Goal: Contribute content: Contribute content

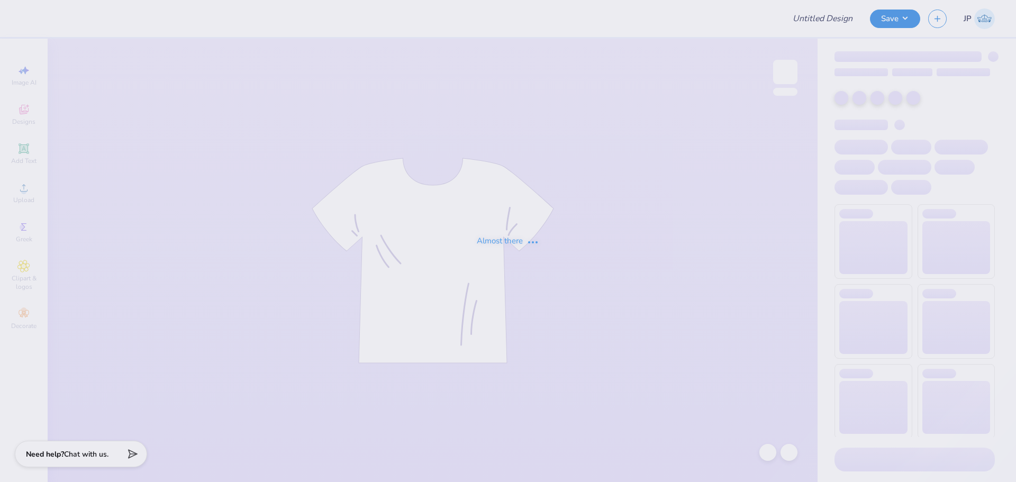
type input "option 3"
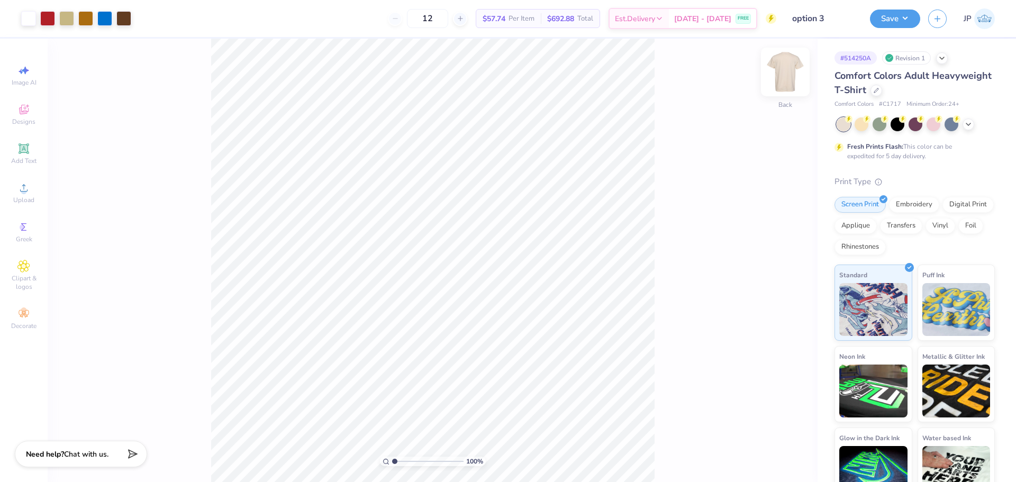
click at [778, 66] on img at bounding box center [785, 72] width 42 height 42
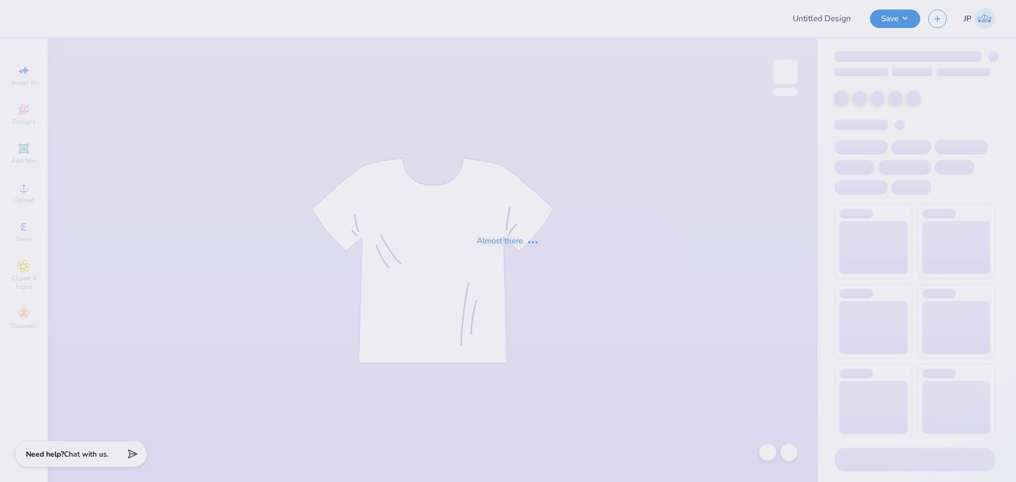
type input "option 3"
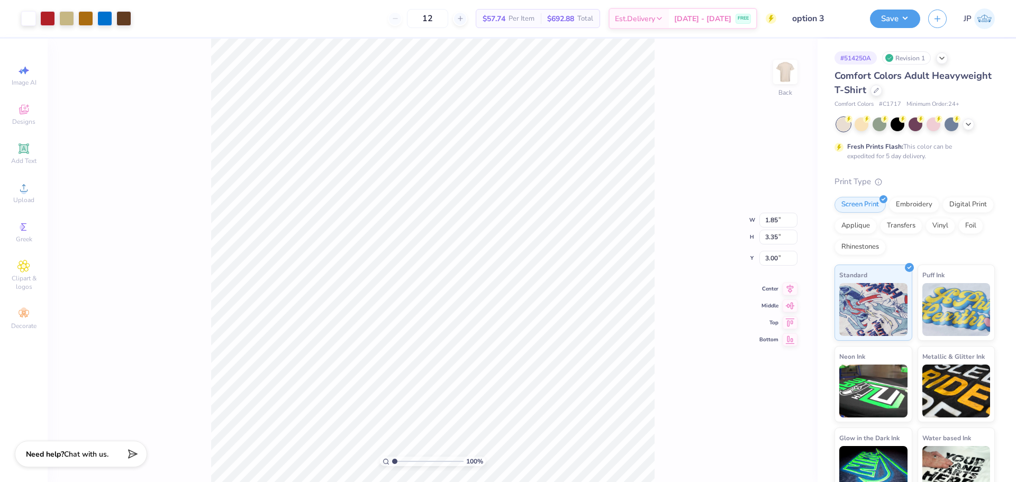
click at [772, 76] on div "100 % Back W 1.85 1.85 " H 3.35 3.35 " Y 3.00 3.00 " Center Middle Top Bottom" at bounding box center [433, 261] width 770 height 444
click at [784, 79] on img at bounding box center [785, 72] width 42 height 42
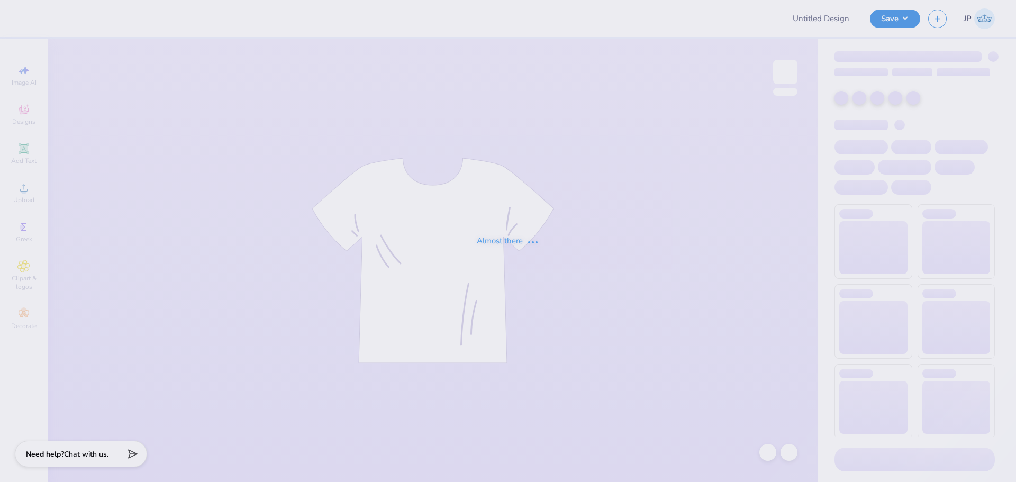
type input "option 3"
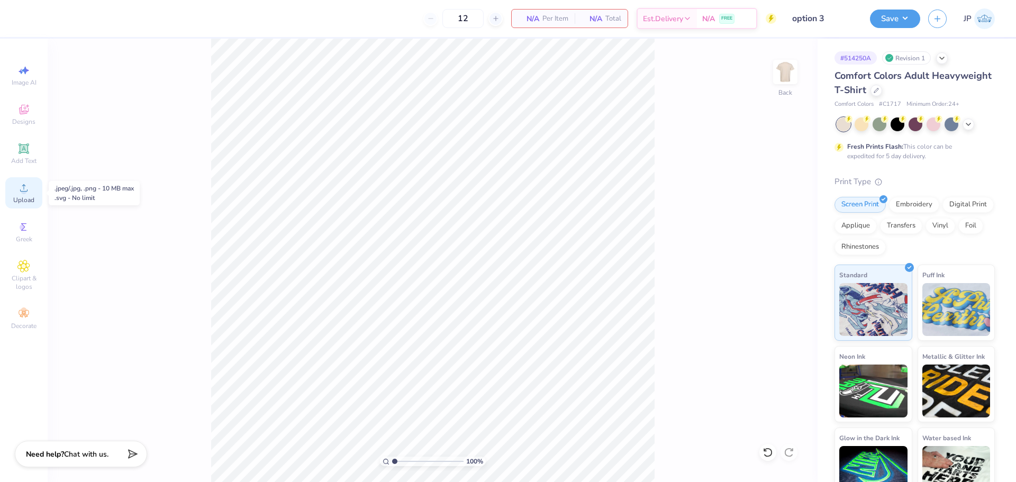
click at [34, 195] on div "Upload" at bounding box center [23, 192] width 37 height 31
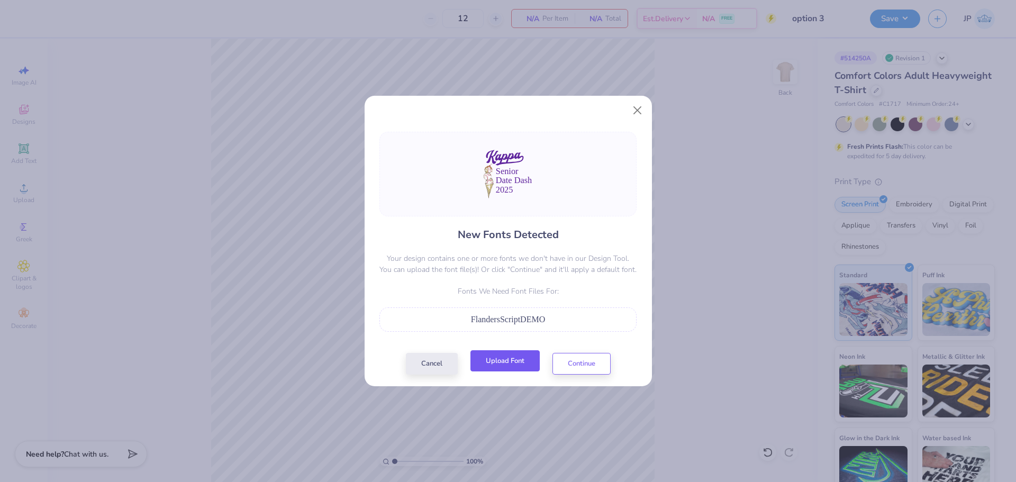
click at [499, 361] on button "Upload Font" at bounding box center [505, 361] width 69 height 22
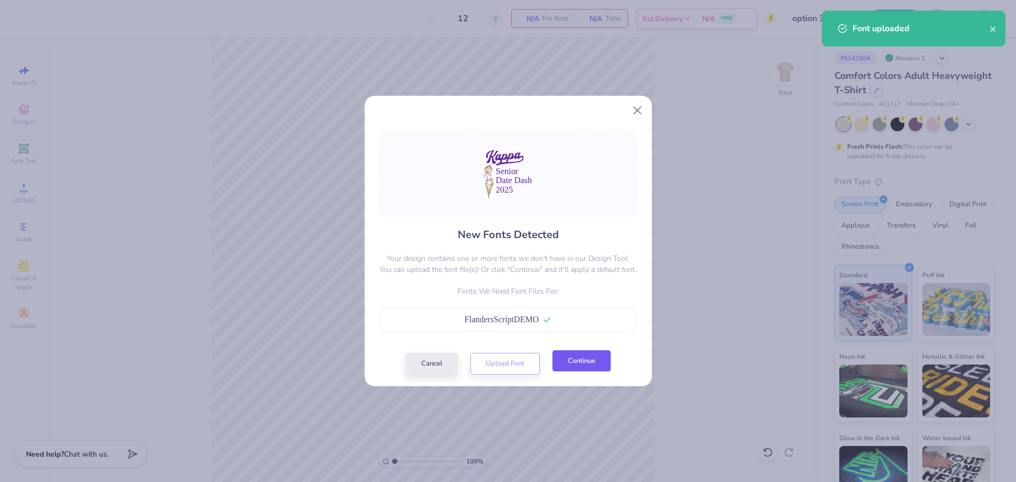
click at [581, 363] on button "Continue" at bounding box center [582, 361] width 58 height 22
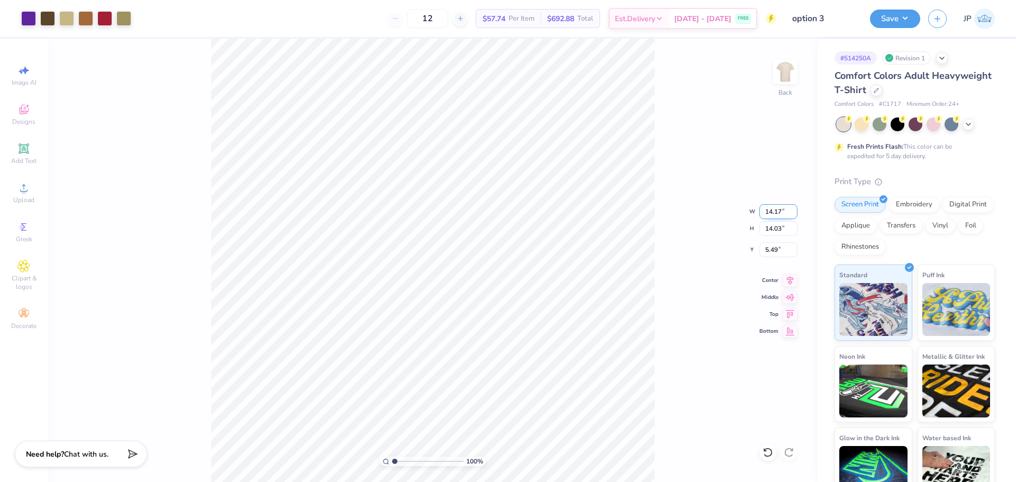
click at [784, 212] on input "14.17" at bounding box center [779, 211] width 38 height 15
type input "4.00"
type input "3.96"
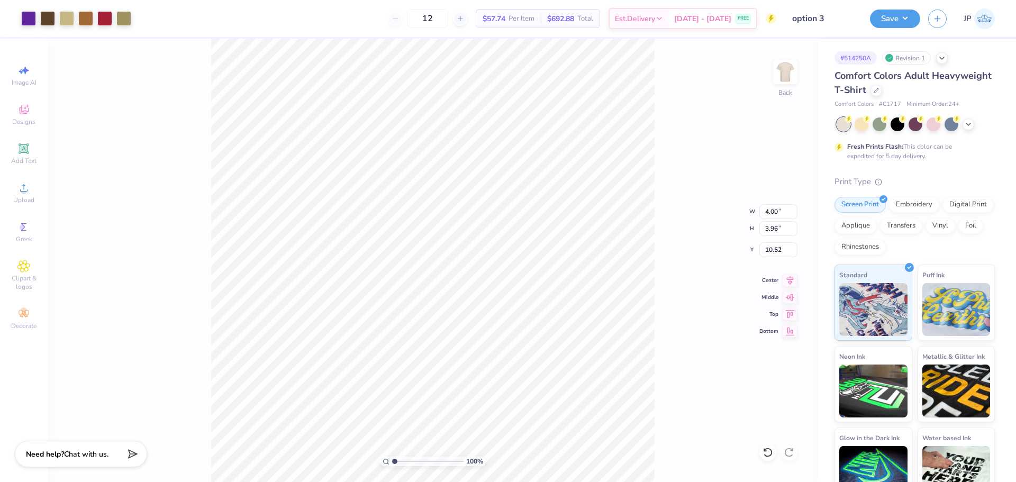
type input "3.51"
click at [770, 213] on input "4.00" at bounding box center [779, 211] width 38 height 15
type input "3.50"
type input "3.46"
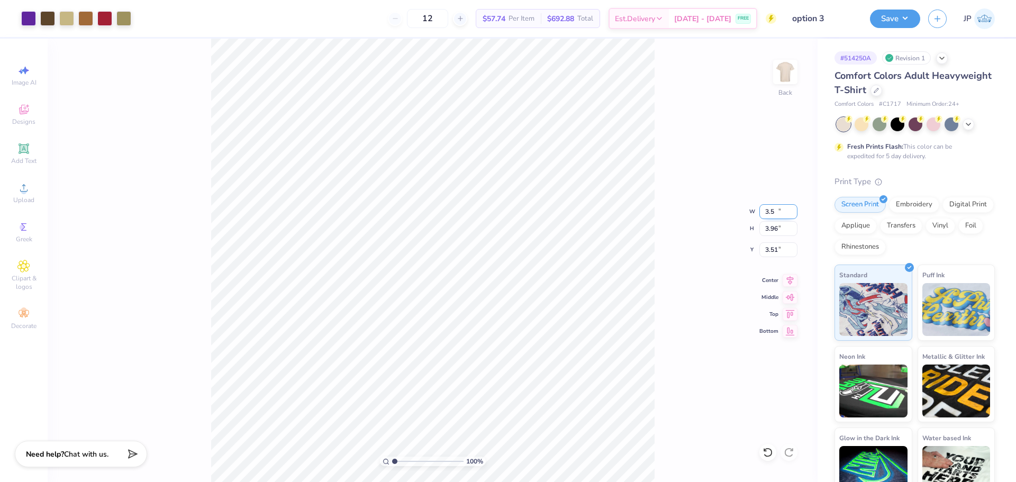
type input "3.76"
type input "3.22"
click at [789, 79] on img at bounding box center [785, 72] width 42 height 42
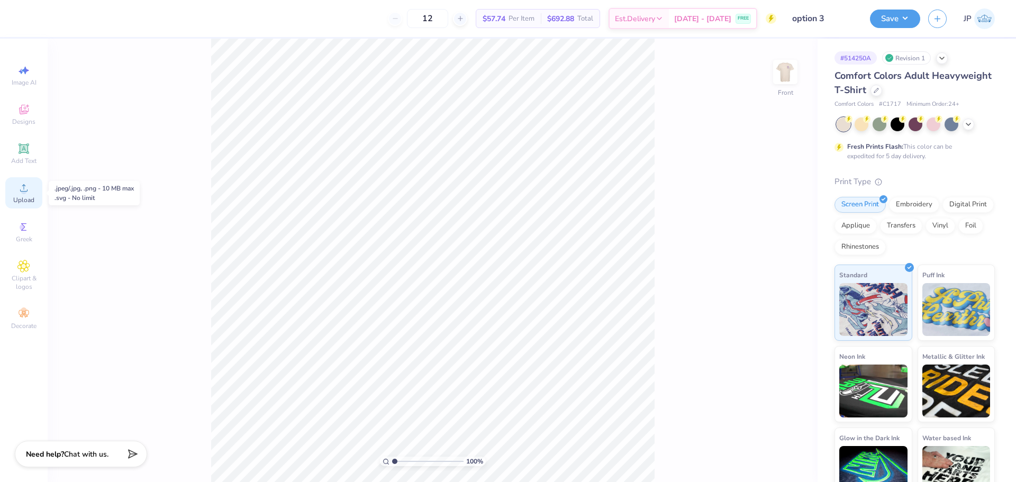
click at [21, 197] on span "Upload" at bounding box center [23, 200] width 21 height 8
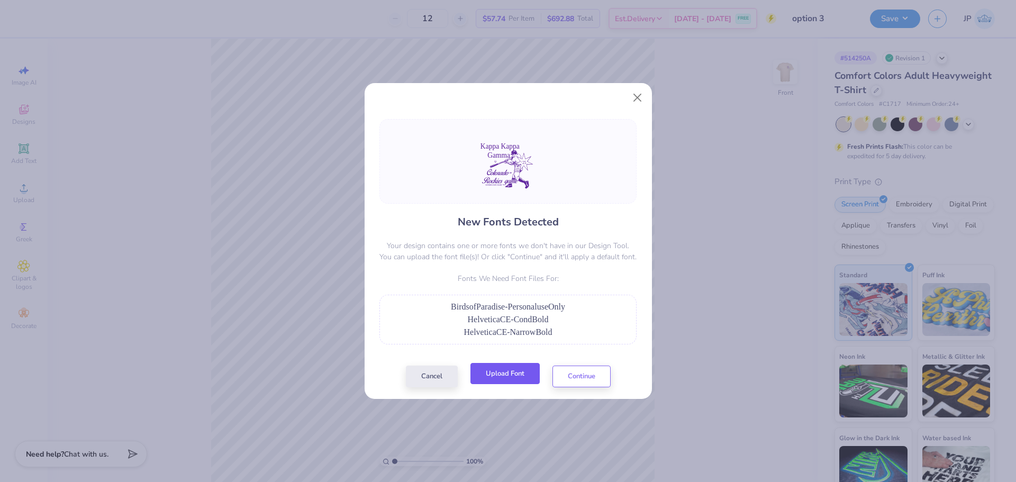
click at [517, 377] on button "Upload Font" at bounding box center [505, 374] width 69 height 22
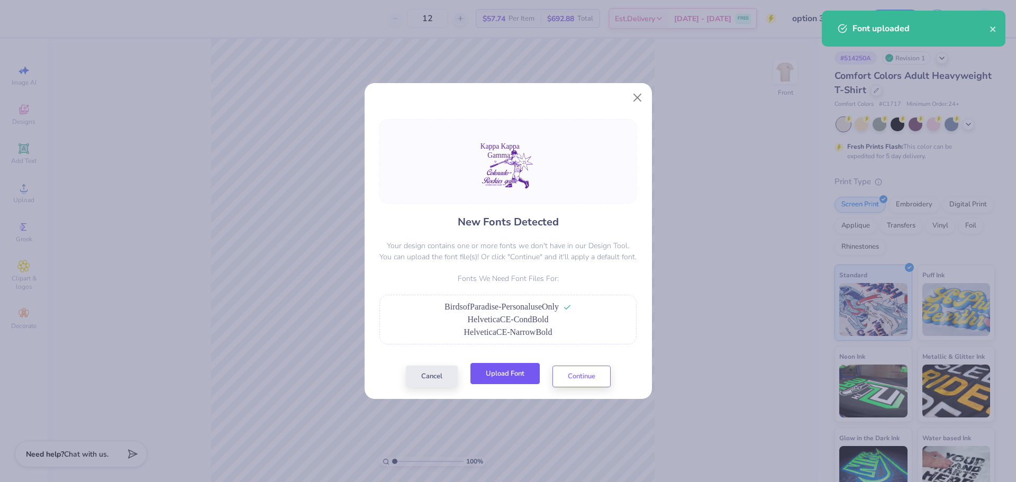
click at [509, 378] on button "Upload Font" at bounding box center [505, 374] width 69 height 22
click at [568, 379] on button "Continue" at bounding box center [582, 374] width 58 height 22
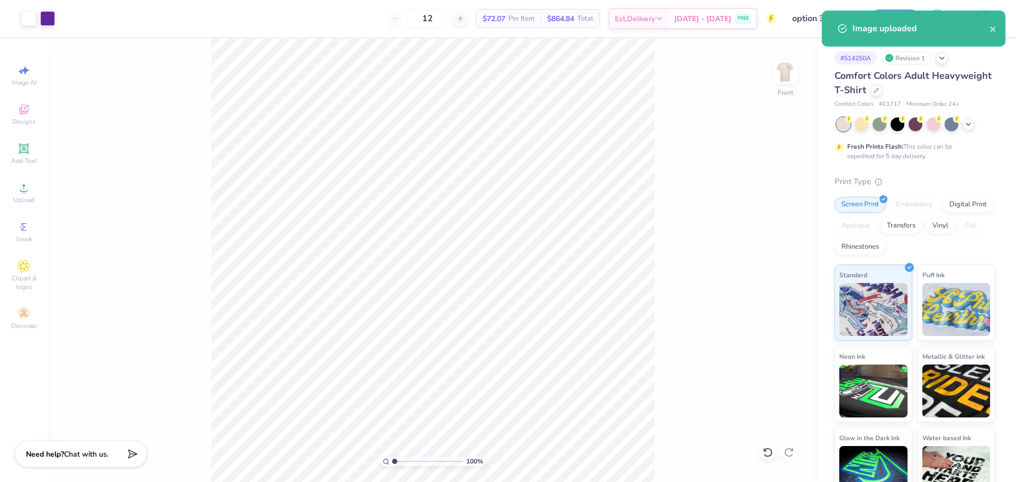
drag, startPoint x: 391, startPoint y: 461, endPoint x: 403, endPoint y: 458, distance: 12.4
click at [403, 458] on div "100 %" at bounding box center [433, 462] width 106 height 10
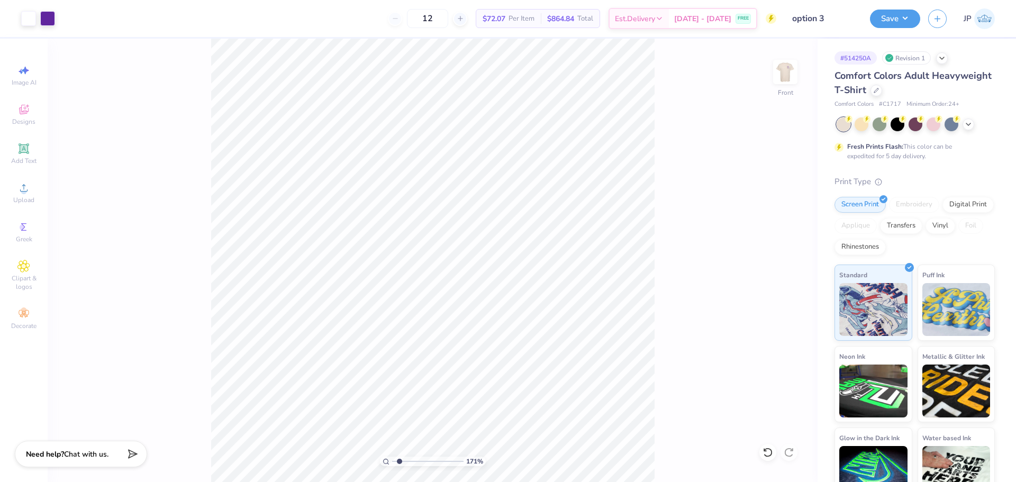
type input "1.71"
click at [400, 458] on input "range" at bounding box center [427, 462] width 71 height 10
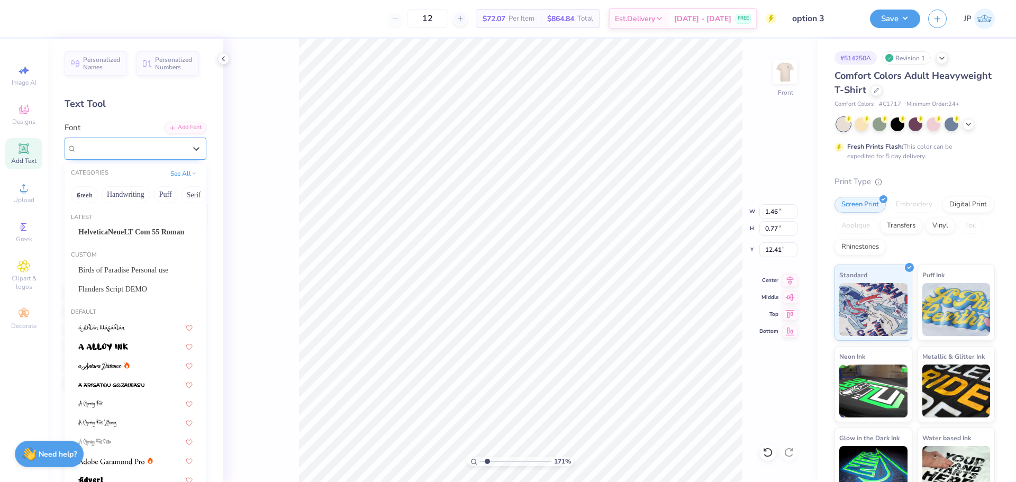
click at [95, 145] on div "Super Dream" at bounding box center [131, 148] width 111 height 16
click at [115, 233] on span "HelveticaNeueLT Com 55 Roman" at bounding box center [131, 232] width 106 height 11
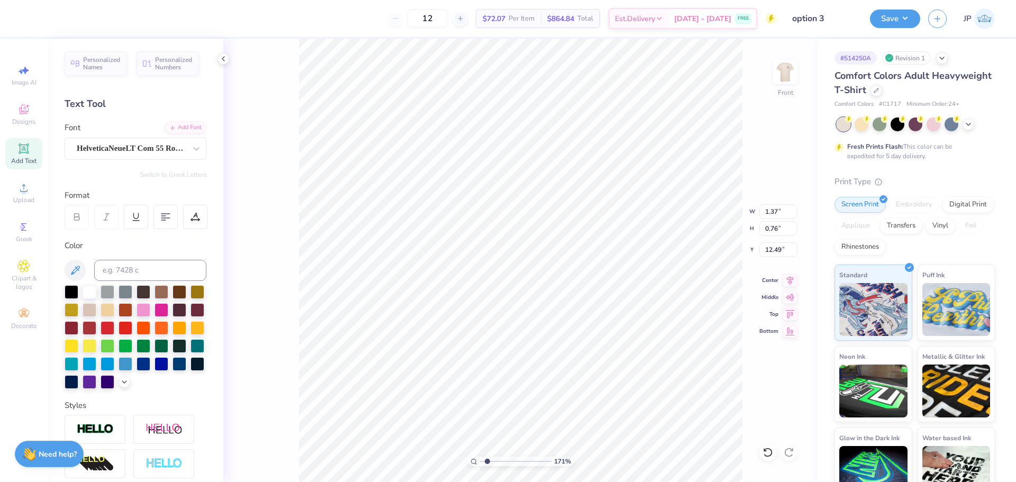
type input "1.37"
type input "0.76"
type input "12.49"
type input "1.28"
type input "0.71"
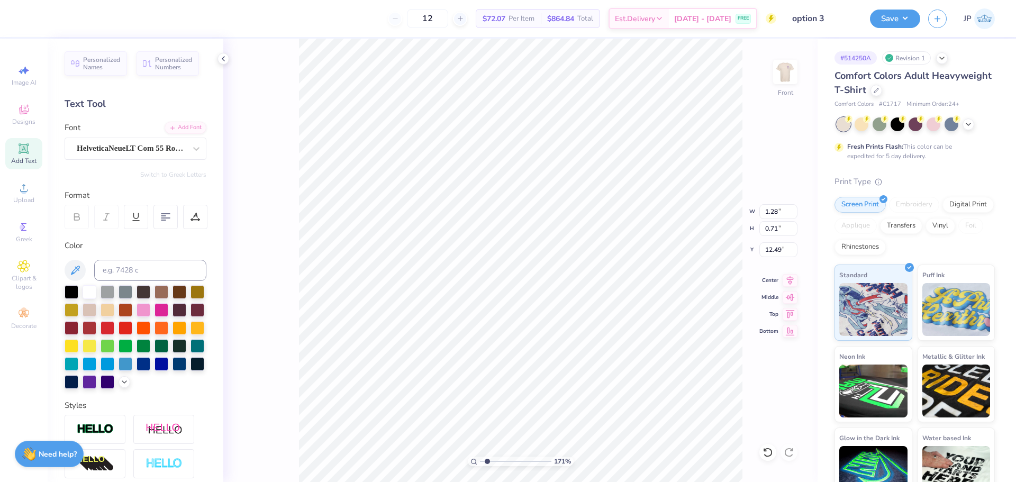
type input "12.40"
type input "4.22"
type input "0.39"
type input "18.86"
click at [135, 142] on div "Super Dream" at bounding box center [131, 148] width 111 height 16
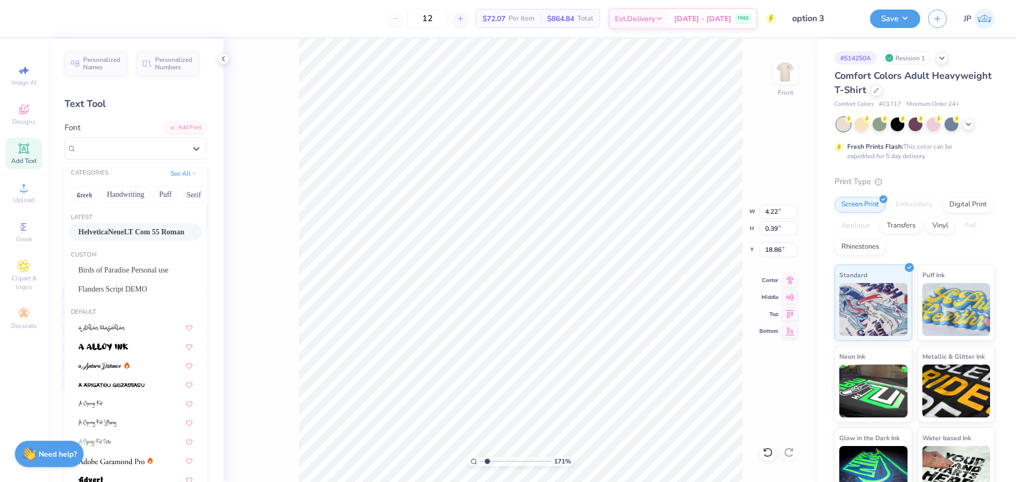
click at [124, 229] on span "HelveticaNeueLT Com 55 Roman" at bounding box center [131, 232] width 106 height 11
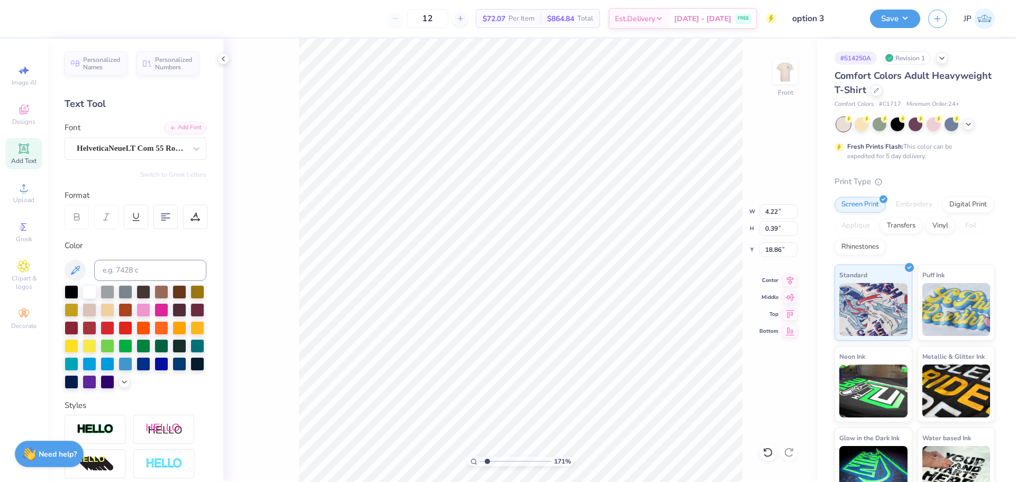
type input "4.67"
type input "0.36"
type input "18.78"
click at [201, 218] on div at bounding box center [195, 217] width 24 height 24
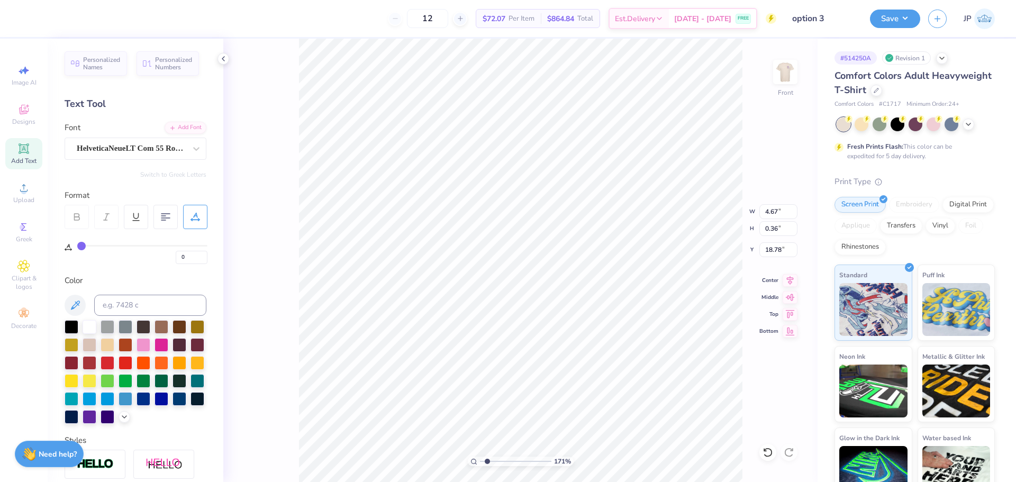
type input "1"
type input "2"
type input "4"
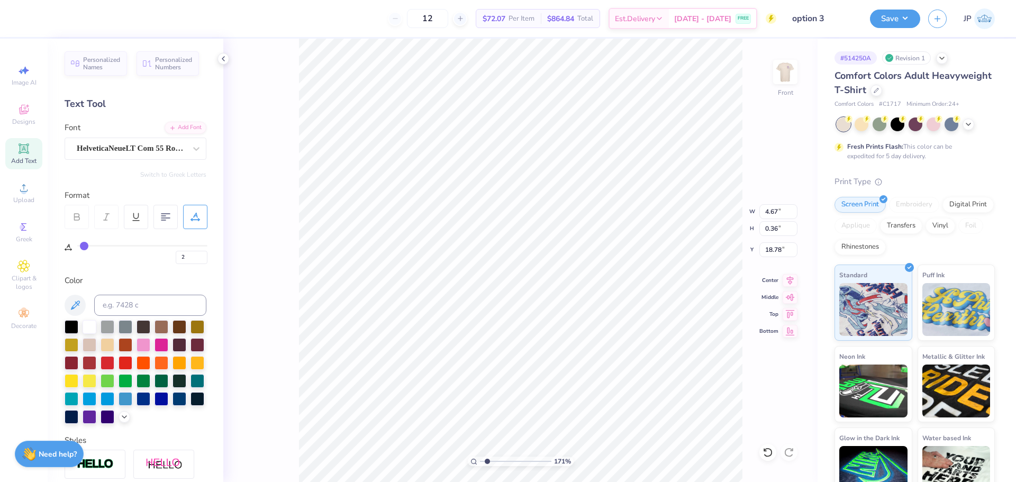
type input "4"
type input "5"
type input "6"
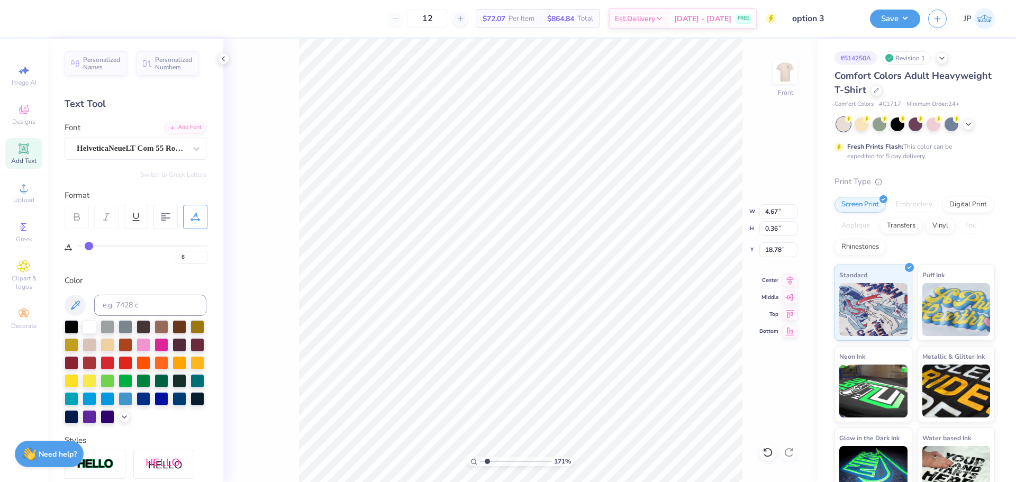
type input "7"
drag, startPoint x: 82, startPoint y: 246, endPoint x: 91, endPoint y: 245, distance: 9.1
type input "7"
click at [91, 245] on input "range" at bounding box center [142, 246] width 130 height 2
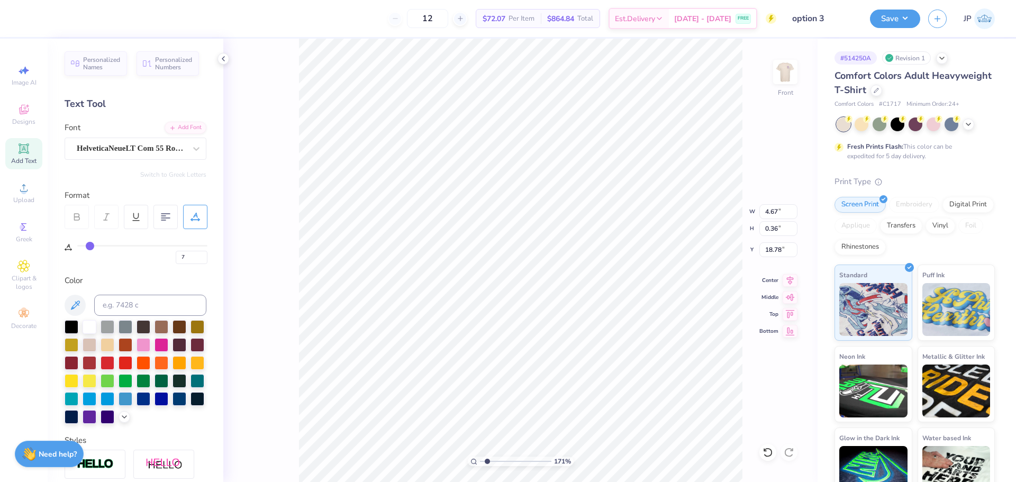
type input "5.18"
type input "8"
type input "10"
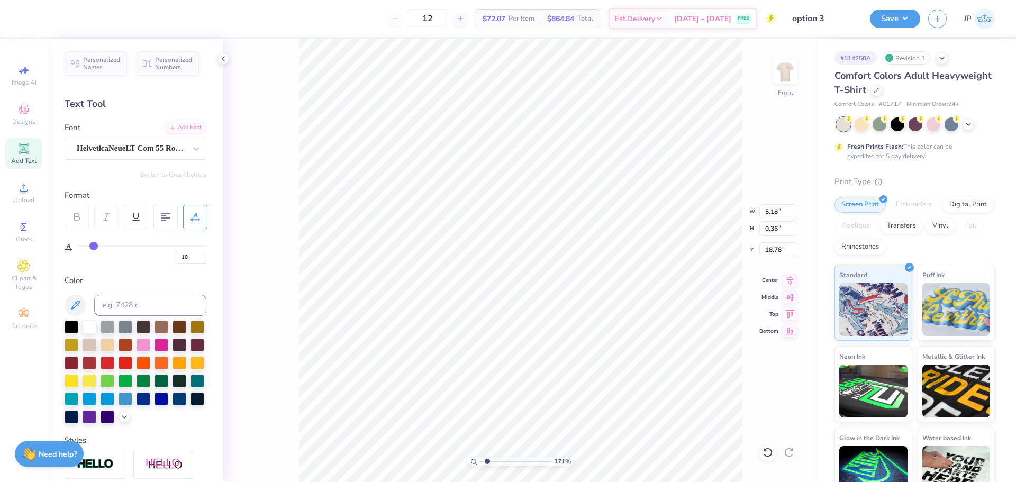
type input "11"
type input "12"
type input "13"
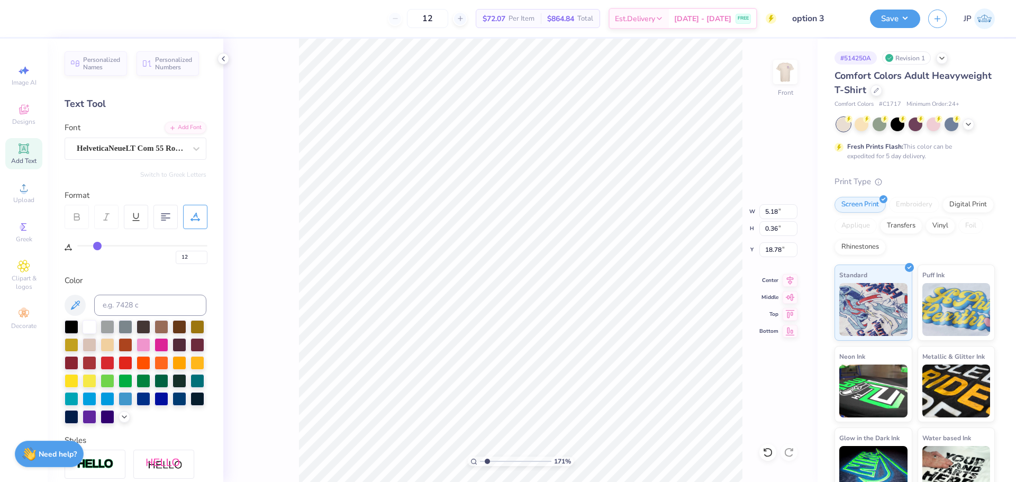
type input "13"
drag, startPoint x: 90, startPoint y: 242, endPoint x: 97, endPoint y: 241, distance: 7.6
type input "13"
click at [97, 245] on input "range" at bounding box center [142, 246] width 130 height 2
type input "5.38"
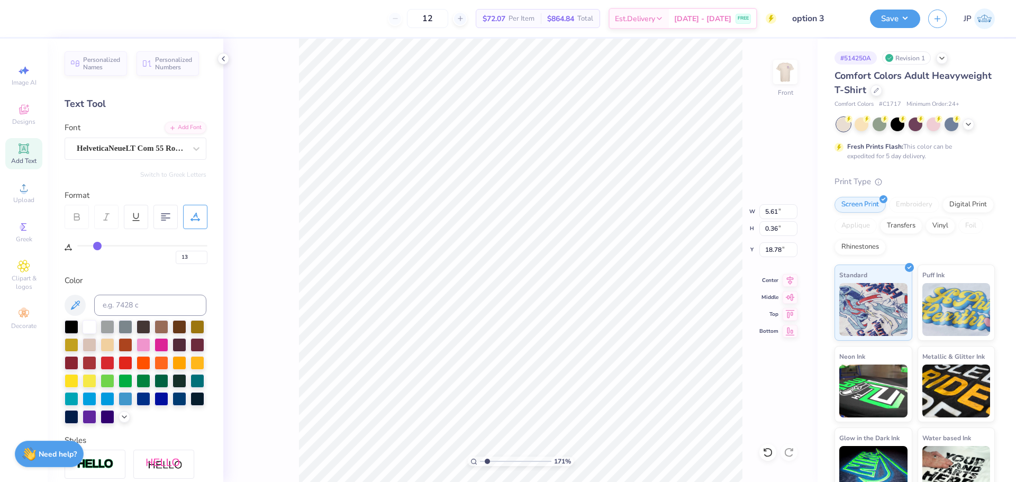
type input "0.34"
drag, startPoint x: 487, startPoint y: 461, endPoint x: 469, endPoint y: 453, distance: 19.7
type input "1"
click at [480, 457] on input "range" at bounding box center [515, 462] width 71 height 10
click at [295, 101] on div "100 % Front" at bounding box center [520, 261] width 595 height 444
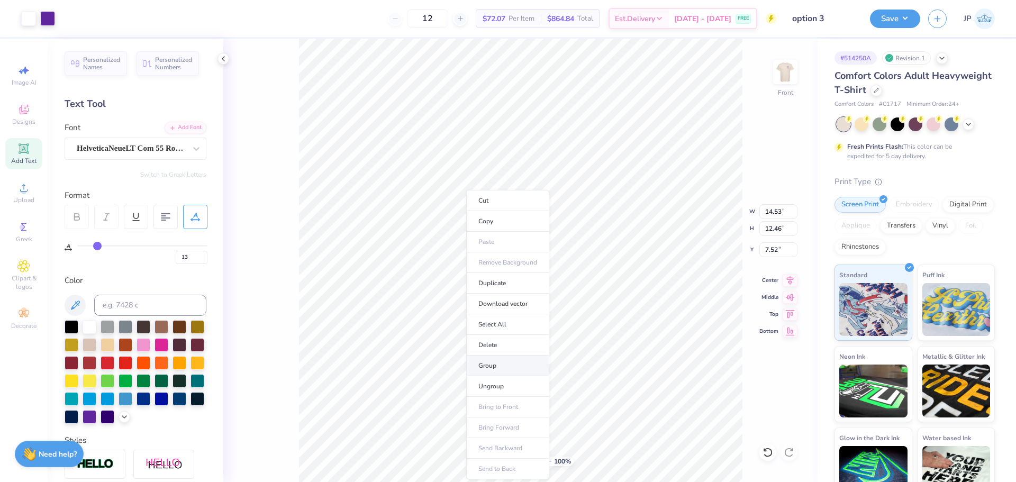
click at [494, 364] on li "Group" at bounding box center [507, 366] width 83 height 21
click at [772, 206] on input "14.53" at bounding box center [779, 211] width 38 height 15
type input "12.50"
type input "10.72"
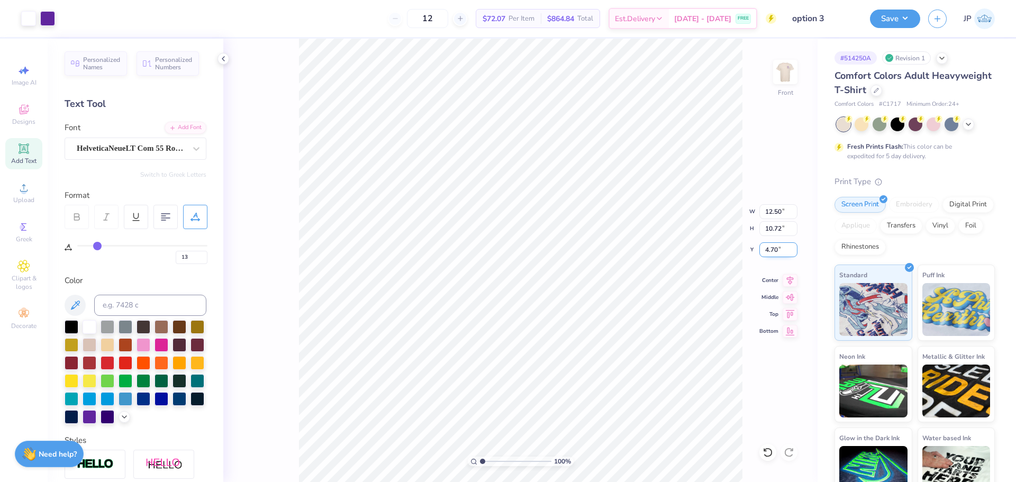
click at [777, 247] on input "4.70" at bounding box center [779, 249] width 38 height 15
click at [776, 247] on input "4.70" at bounding box center [779, 249] width 38 height 15
click at [773, 249] on input "4.73" at bounding box center [779, 249] width 38 height 15
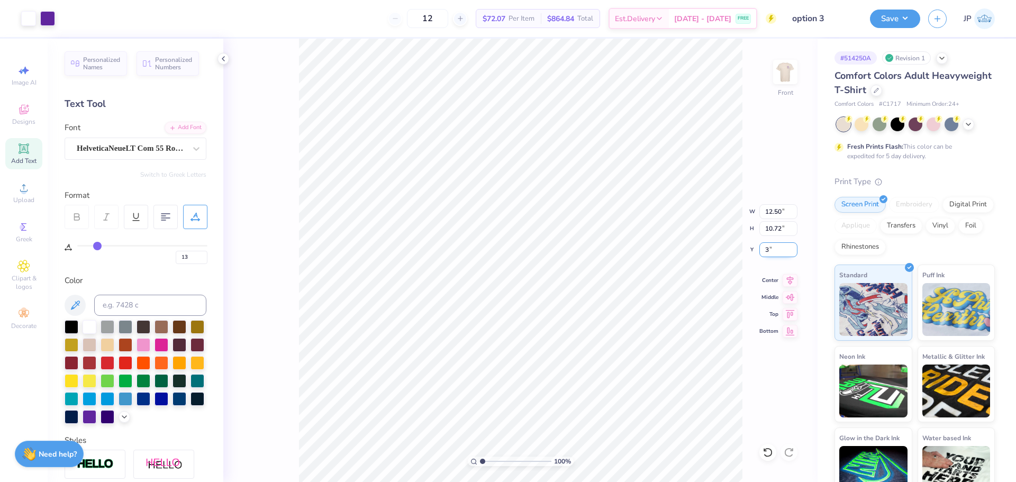
type input "3.00"
click at [780, 73] on img at bounding box center [785, 72] width 42 height 42
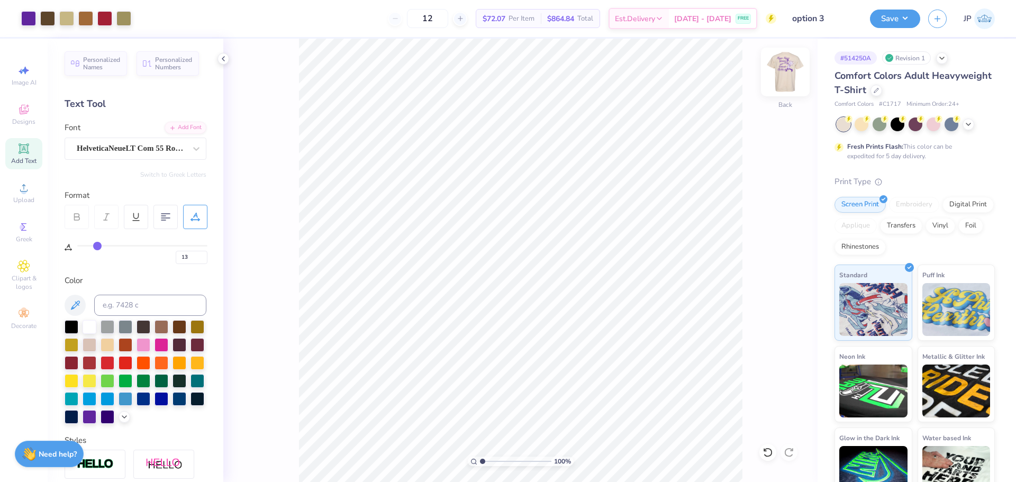
click at [787, 75] on img at bounding box center [785, 72] width 42 height 42
click at [781, 78] on img at bounding box center [785, 72] width 42 height 42
click at [890, 24] on button "Save" at bounding box center [895, 17] width 50 height 19
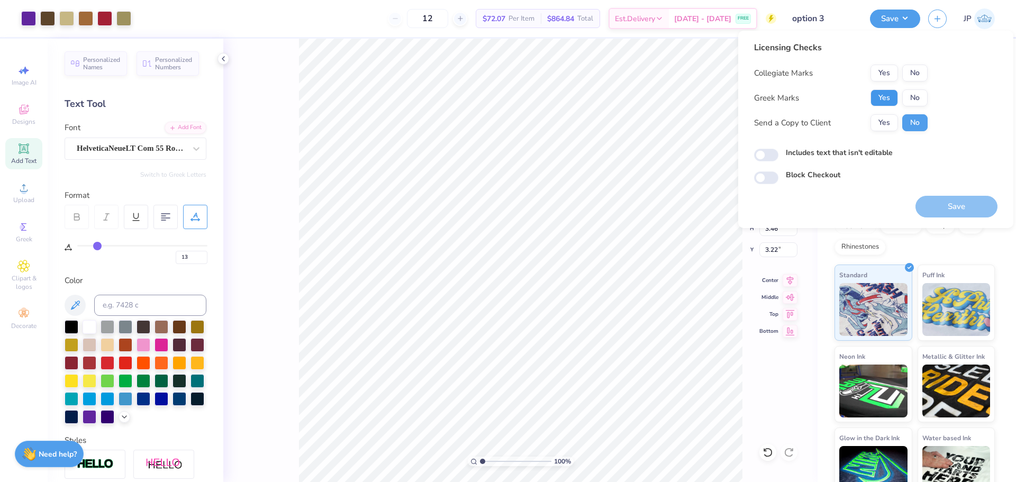
click at [889, 96] on button "Yes" at bounding box center [885, 97] width 28 height 17
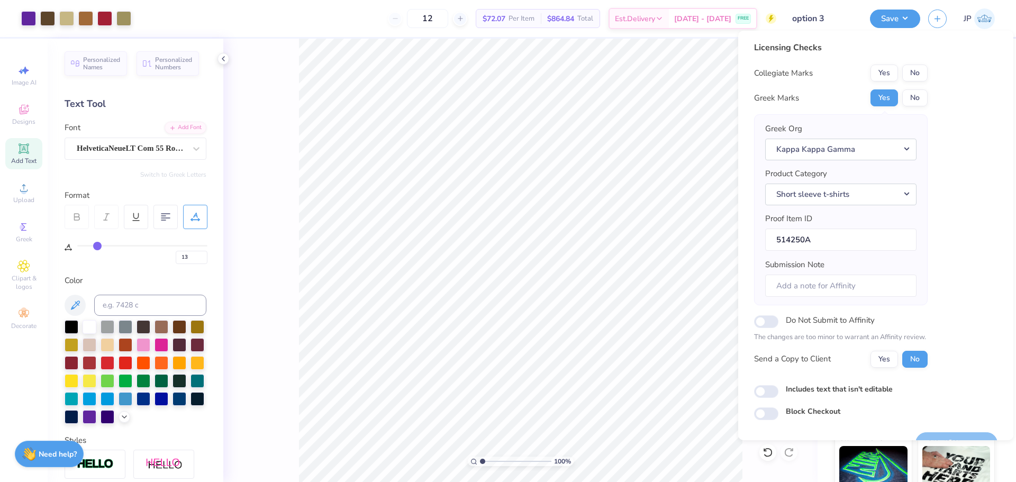
click at [891, 69] on button "Yes" at bounding box center [885, 73] width 28 height 17
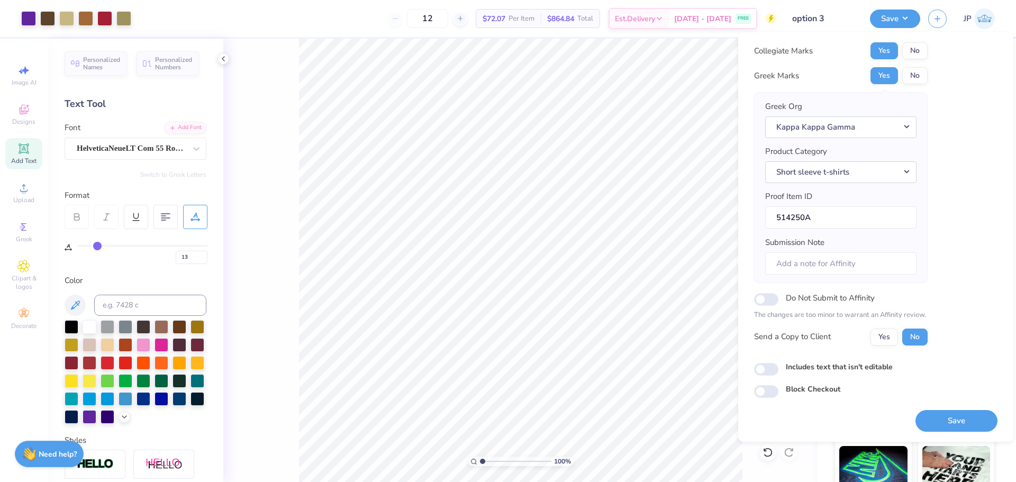
click at [940, 419] on button "Save" at bounding box center [957, 421] width 82 height 22
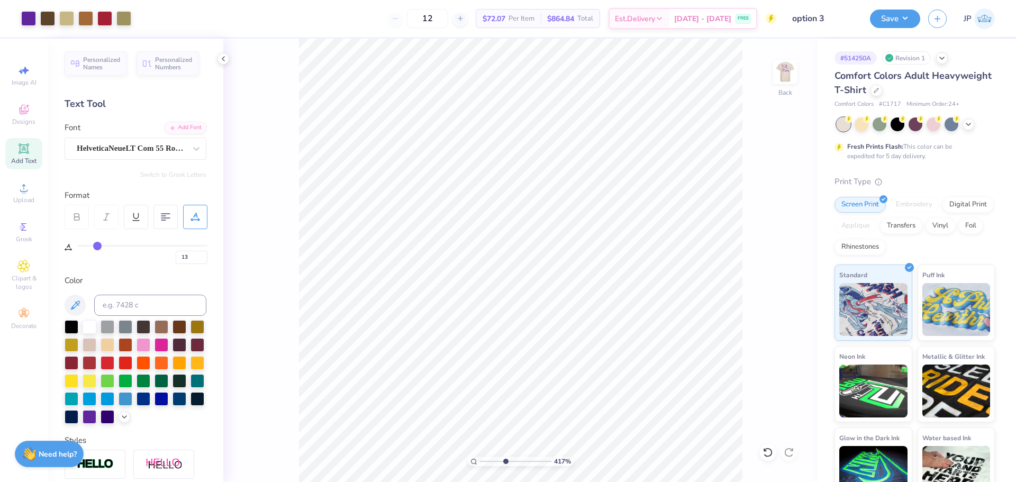
click at [505, 457] on input "range" at bounding box center [515, 462] width 71 height 10
type input "2.07003559400768"
type input "0"
type input "2.07003559400768"
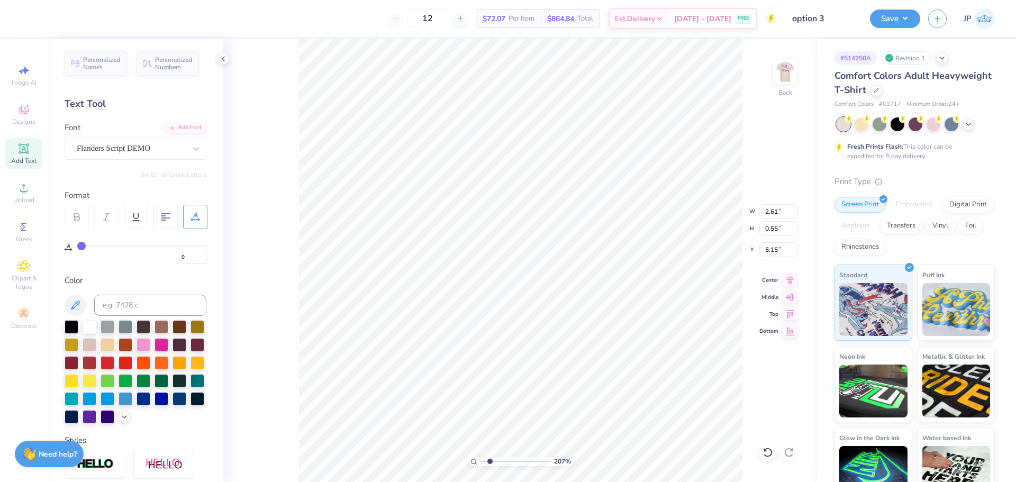
type input "2.13"
type input "0.45"
type input "5.26"
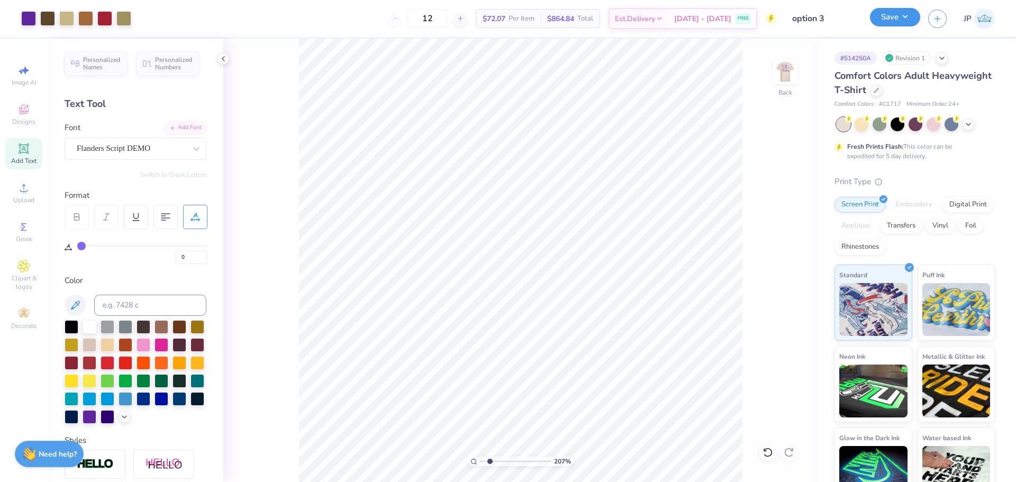
click at [895, 14] on button "Save" at bounding box center [895, 17] width 50 height 19
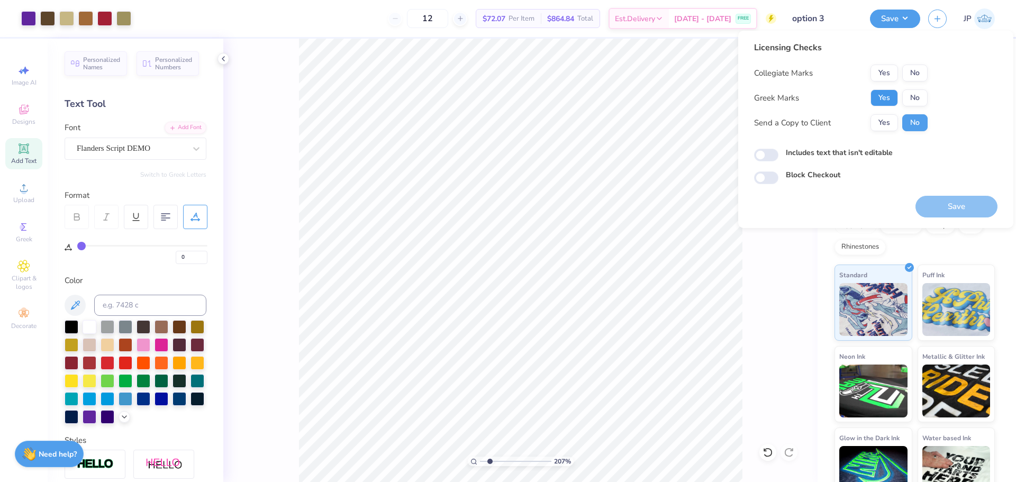
click at [888, 92] on button "Yes" at bounding box center [885, 97] width 28 height 17
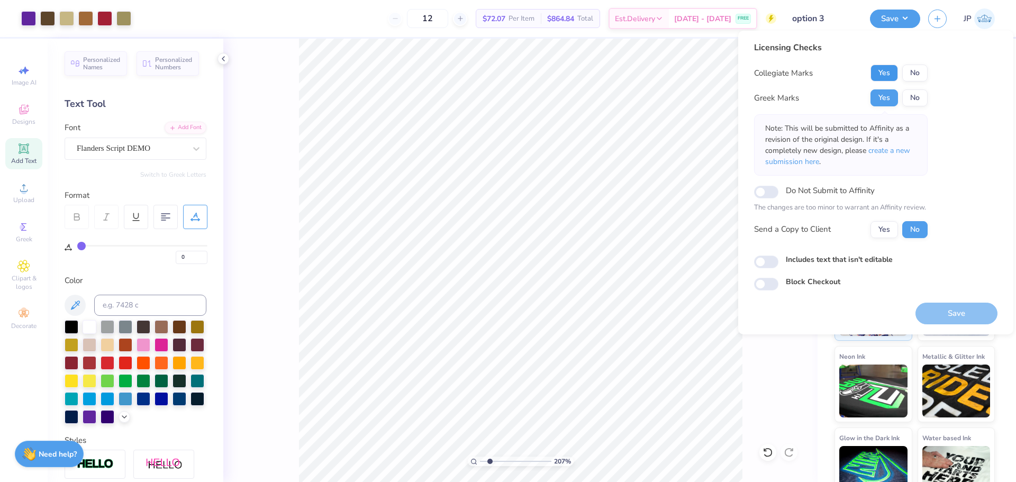
click at [886, 73] on button "Yes" at bounding box center [885, 73] width 28 height 17
click at [932, 322] on button "Save" at bounding box center [957, 314] width 82 height 22
type input "2.07003559400768"
